Goal: Task Accomplishment & Management: Manage account settings

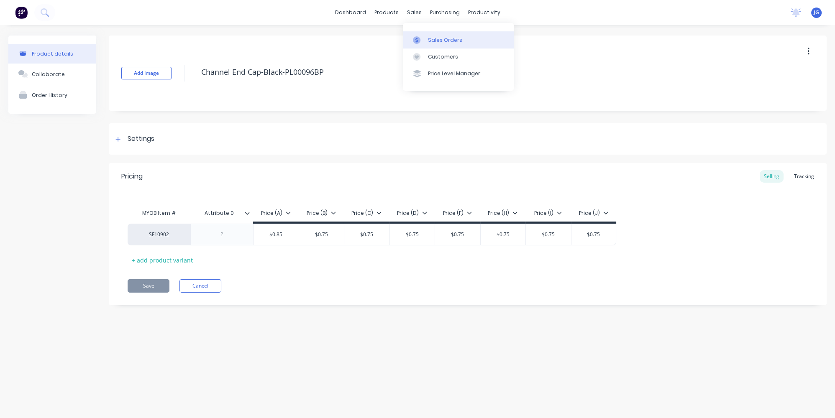
click at [418, 38] on icon at bounding box center [417, 40] width 8 height 8
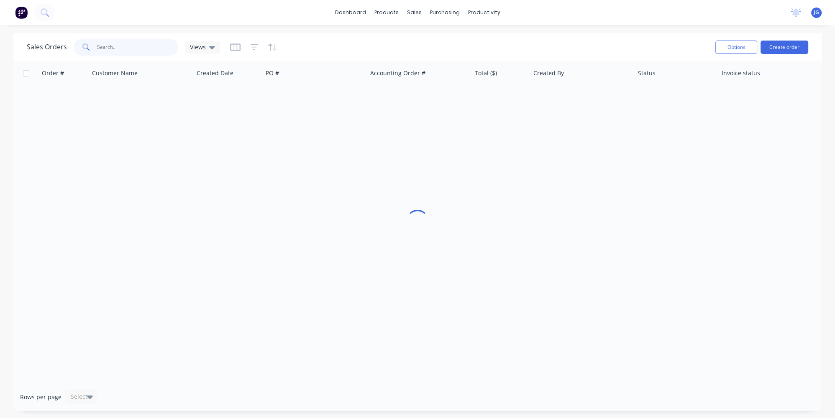
click at [156, 50] on input "text" at bounding box center [138, 47] width 82 height 17
paste input "48304"
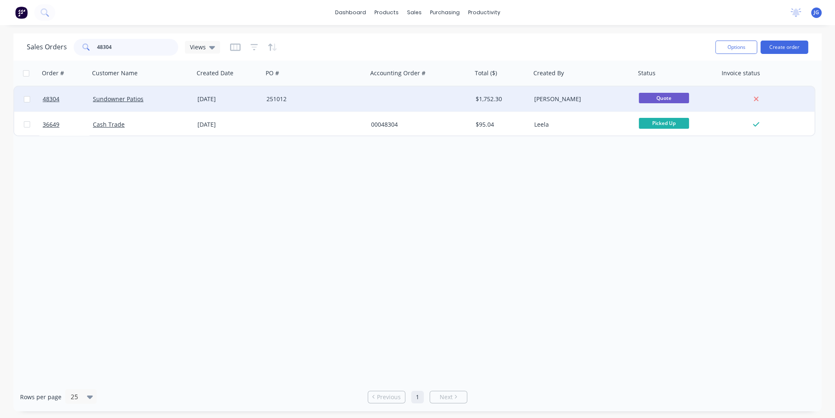
type input "48304"
click at [415, 99] on div at bounding box center [420, 99] width 105 height 25
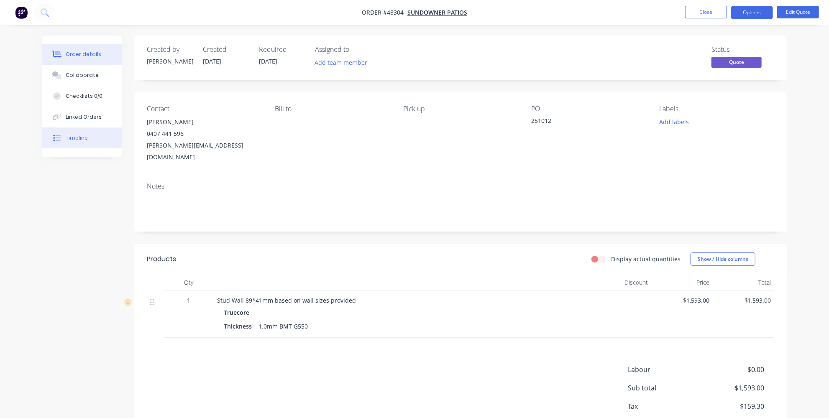
click at [83, 136] on div "Timeline" at bounding box center [77, 138] width 22 height 8
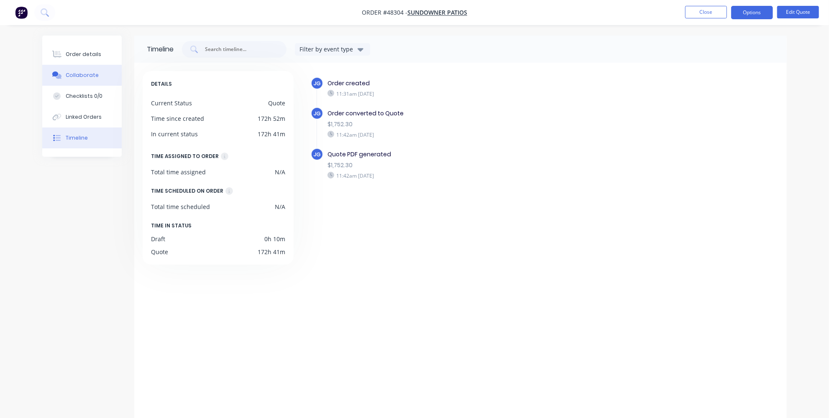
drag, startPoint x: 85, startPoint y: 56, endPoint x: 94, endPoint y: 65, distance: 12.1
click at [85, 57] on div "Order details" at bounding box center [84, 55] width 36 height 8
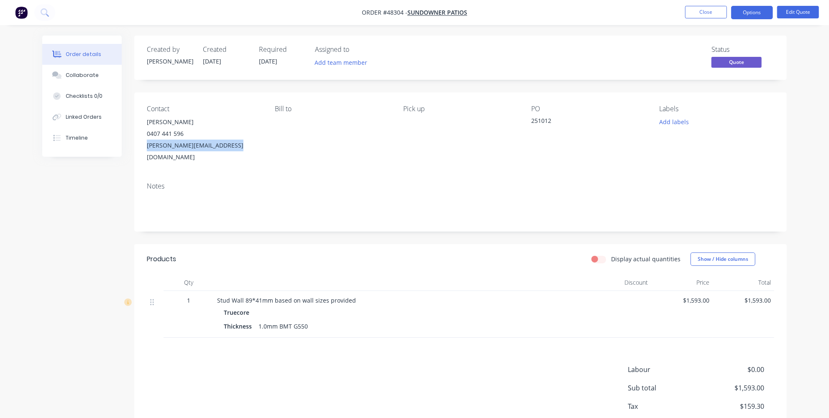
drag, startPoint x: 253, startPoint y: 146, endPoint x: 144, endPoint y: 150, distance: 109.3
click at [144, 150] on div "Contact [PERSON_NAME] [PHONE_NUMBER] [PERSON_NAME][EMAIL_ADDRESS][DOMAIN_NAME] …" at bounding box center [460, 133] width 653 height 83
copy div "[PERSON_NAME][EMAIL_ADDRESS][DOMAIN_NAME]"
click at [607, 315] on div at bounding box center [621, 314] width 62 height 47
click at [700, 296] on span "$1,593.00" at bounding box center [682, 300] width 55 height 9
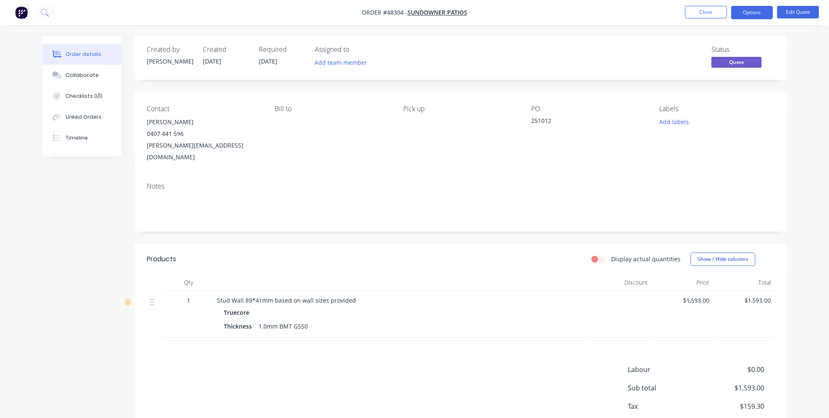
click at [700, 296] on span "$1,593.00" at bounding box center [682, 300] width 55 height 9
click at [793, 10] on button "Edit Quote" at bounding box center [798, 12] width 42 height 13
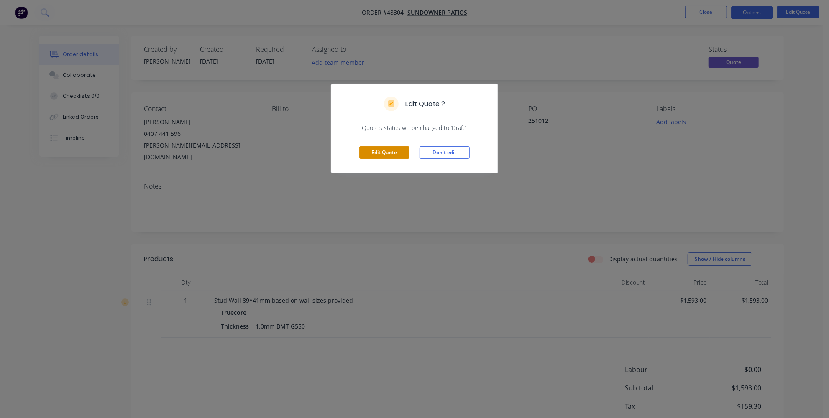
click at [401, 152] on button "Edit Quote" at bounding box center [384, 152] width 50 height 13
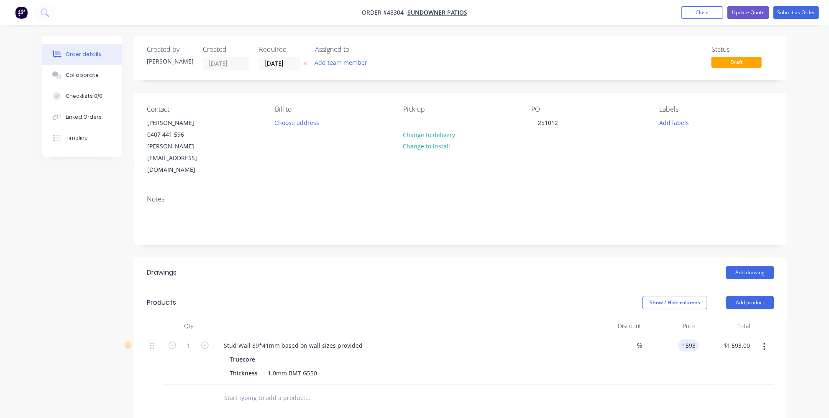
click at [690, 340] on input "1593" at bounding box center [691, 346] width 18 height 12
click at [675, 335] on div "1593 $1,593.00" at bounding box center [672, 360] width 54 height 50
type input "$11,593.00"
click at [694, 340] on input "11593" at bounding box center [682, 346] width 34 height 12
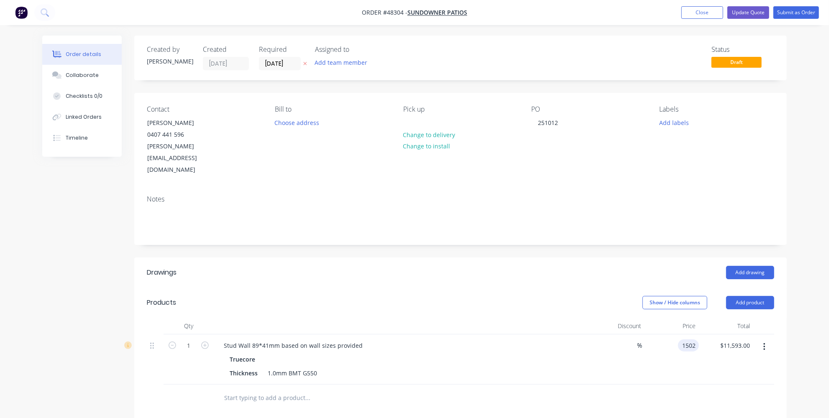
type input "$1,502.00"
click at [643, 385] on div at bounding box center [461, 398] width 628 height 27
click at [685, 385] on div at bounding box center [461, 398] width 628 height 27
click at [762, 11] on button "Update Quote" at bounding box center [749, 12] width 42 height 13
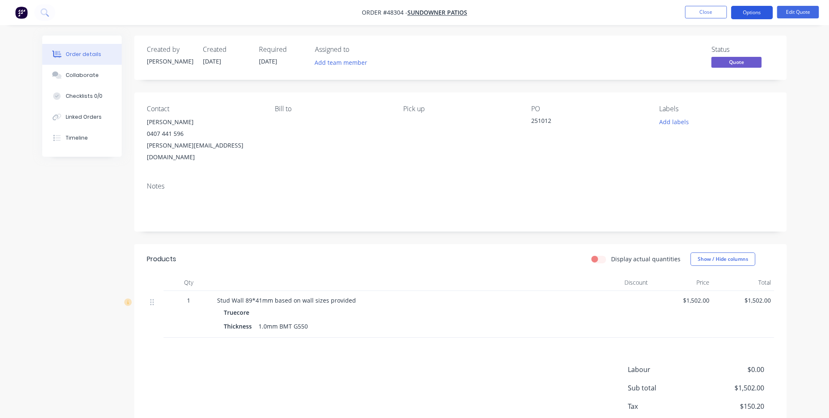
click at [760, 13] on button "Options" at bounding box center [752, 12] width 42 height 13
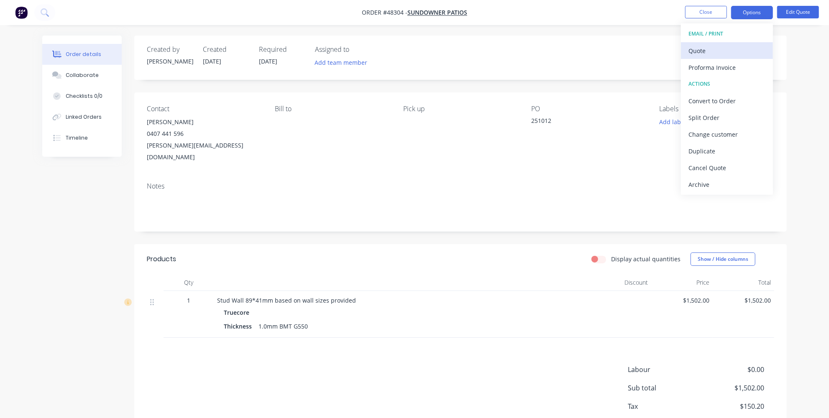
click at [688, 52] on button "Quote" at bounding box center [727, 50] width 92 height 17
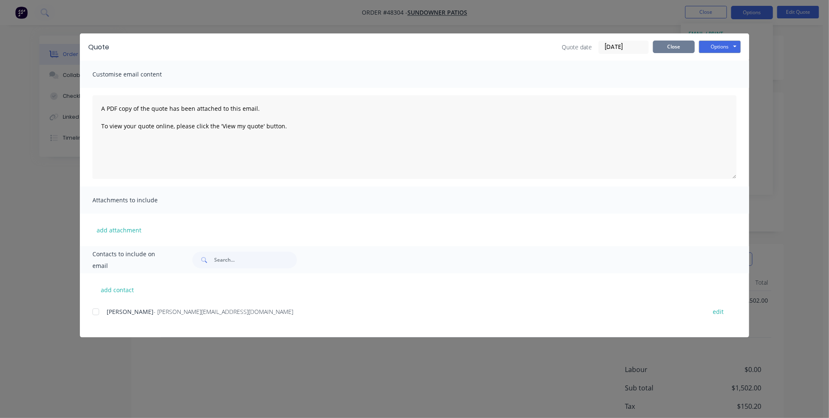
click at [678, 47] on button "Close" at bounding box center [674, 47] width 42 height 13
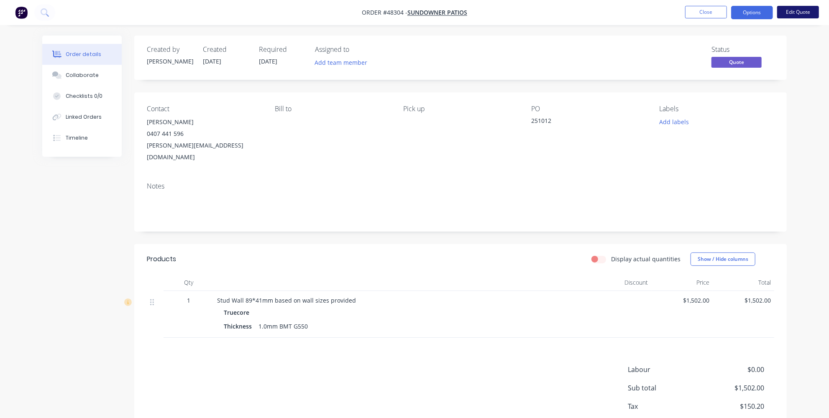
click at [800, 15] on button "Edit Quote" at bounding box center [798, 12] width 42 height 13
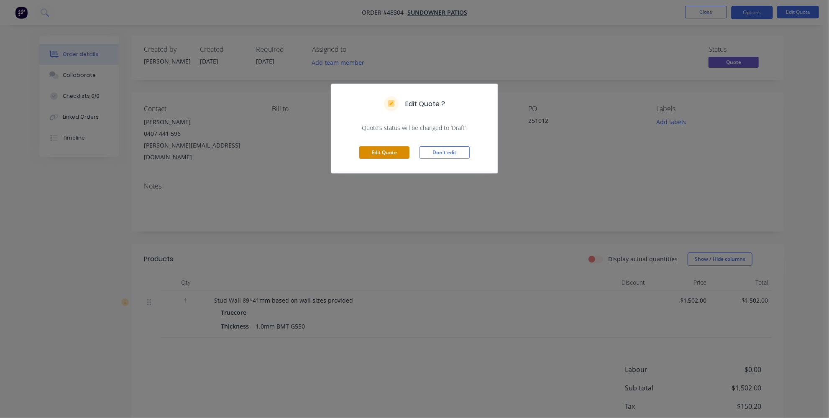
click at [383, 158] on button "Edit Quote" at bounding box center [384, 152] width 50 height 13
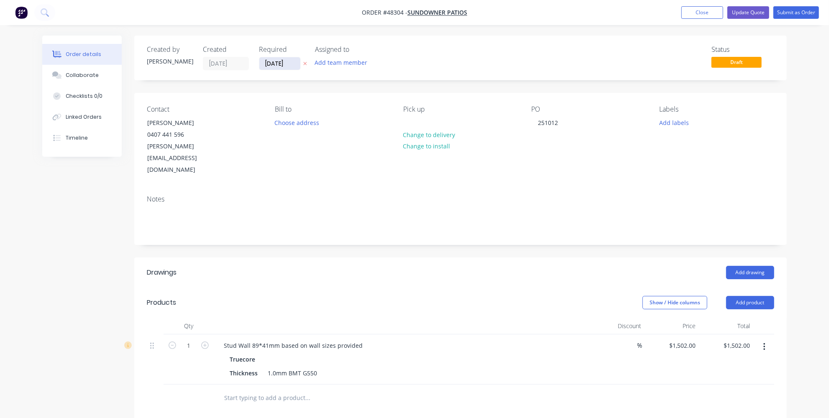
click at [269, 66] on input "[DATE]" at bounding box center [279, 63] width 41 height 13
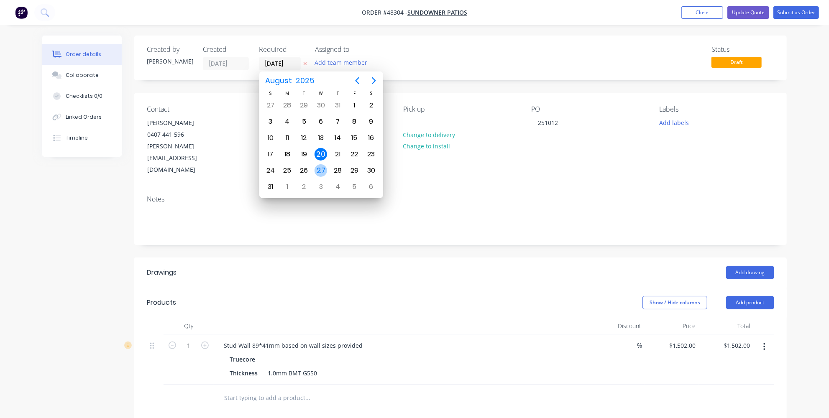
click at [323, 167] on div "27" at bounding box center [321, 170] width 13 height 13
type input "[DATE]"
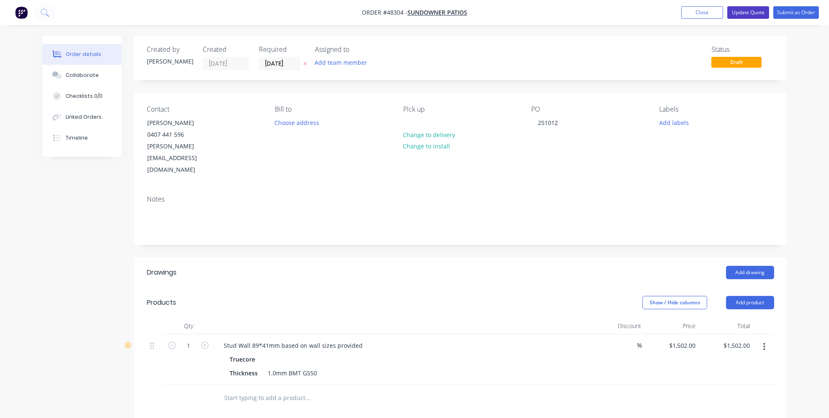
click at [744, 11] on button "Update Quote" at bounding box center [749, 12] width 42 height 13
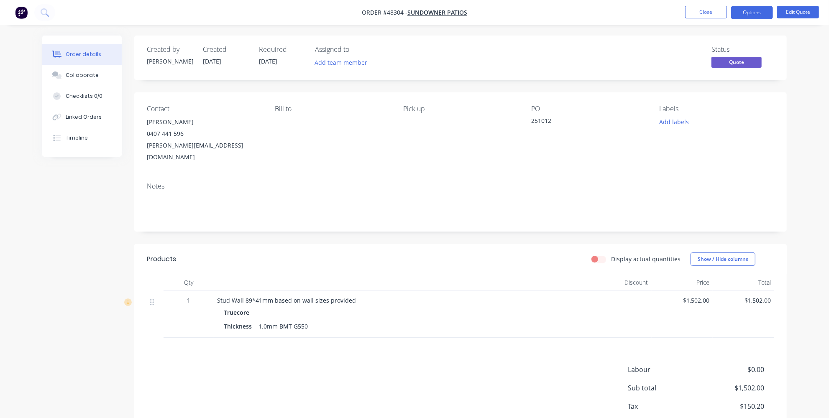
click at [535, 176] on div "Notes" at bounding box center [460, 204] width 653 height 56
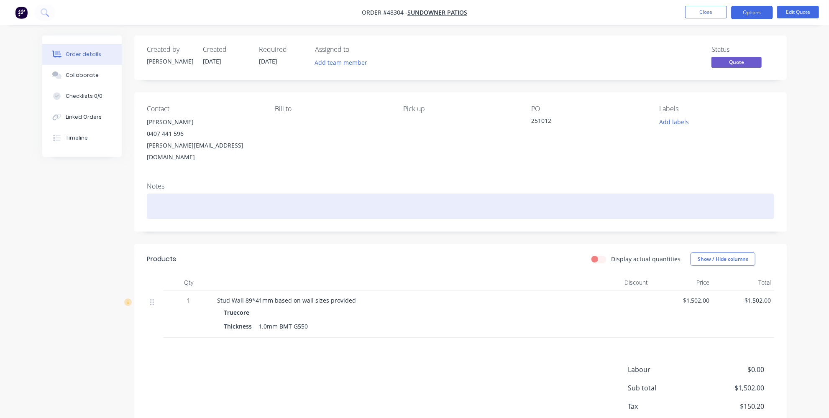
click at [305, 195] on div at bounding box center [461, 207] width 628 height 26
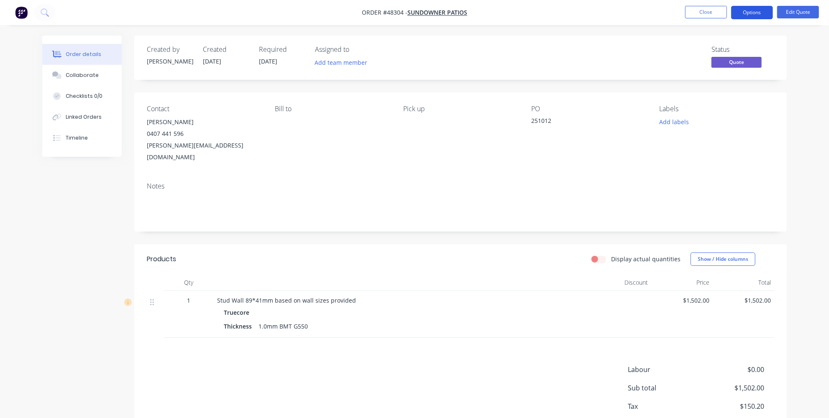
click at [759, 13] on button "Options" at bounding box center [752, 12] width 42 height 13
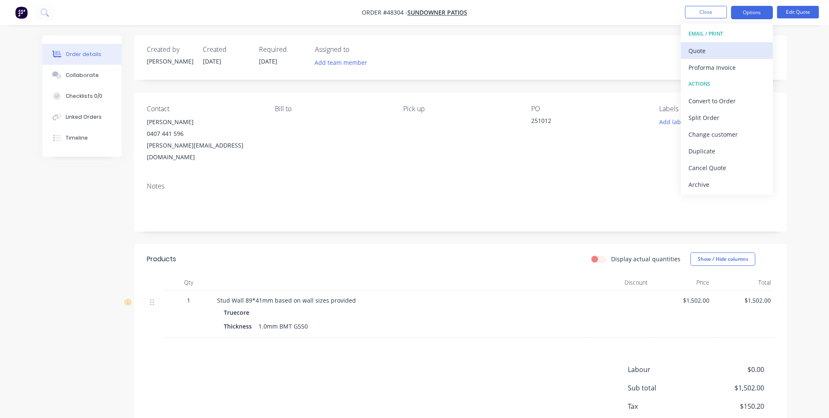
click at [711, 48] on div "Quote" at bounding box center [727, 51] width 77 height 12
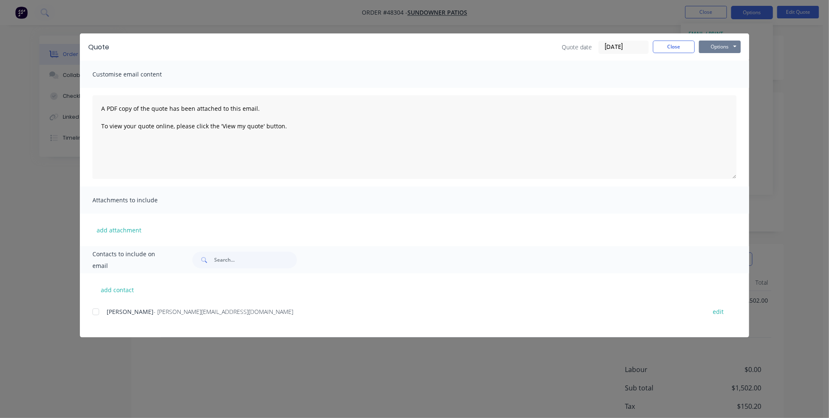
click at [718, 44] on button "Options" at bounding box center [720, 47] width 42 height 13
click at [716, 77] on button "Print" at bounding box center [726, 76] width 54 height 14
